Goal: Transaction & Acquisition: Book appointment/travel/reservation

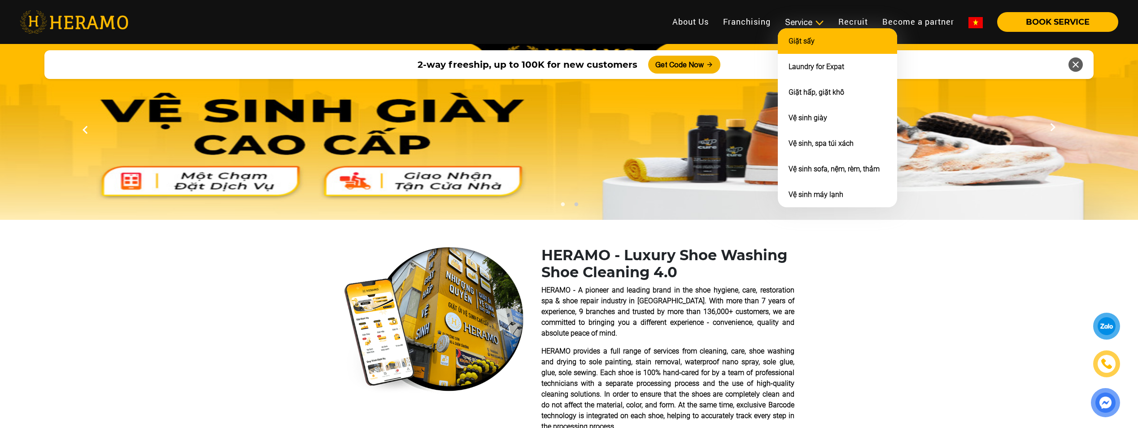
click at [812, 50] on li "Giặt sấy" at bounding box center [837, 41] width 119 height 26
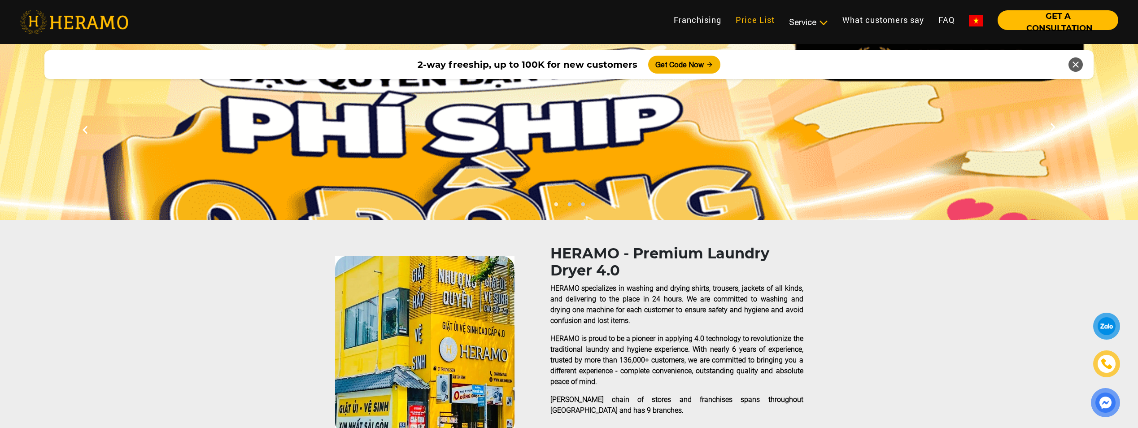
click at [756, 23] on link "Price List" at bounding box center [754, 19] width 53 height 19
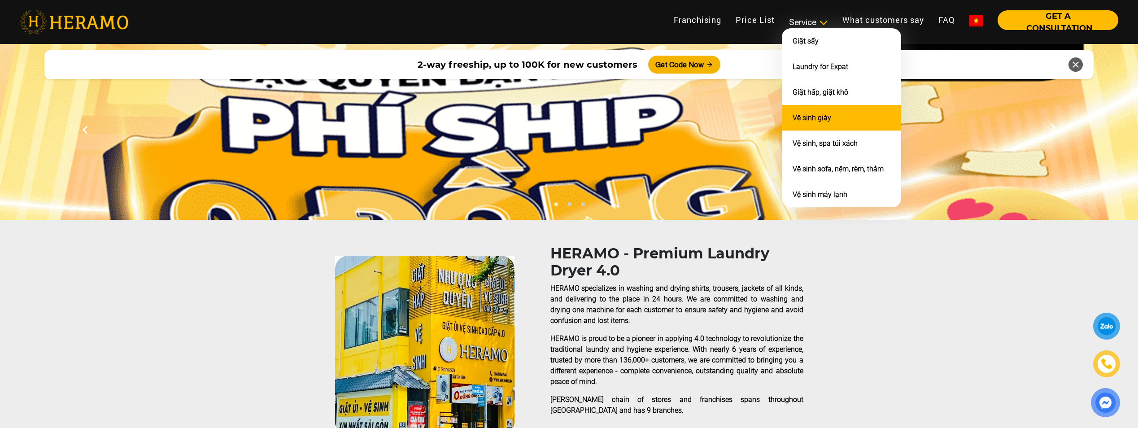
click at [822, 115] on link "Vệ sinh giày" at bounding box center [811, 117] width 39 height 9
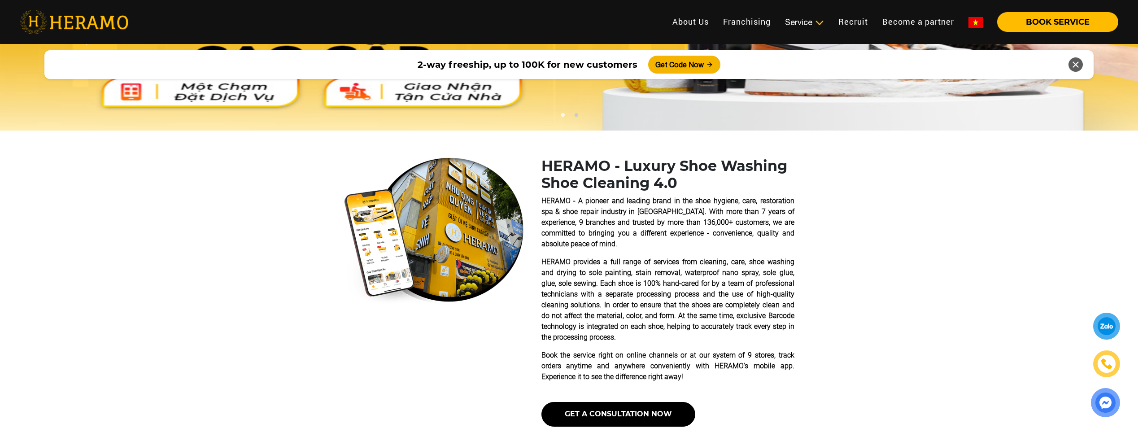
scroll to position [90, 0]
click at [628, 421] on button "Get a Consultation Now" at bounding box center [618, 413] width 154 height 25
